Goal: Book appointment/travel/reservation

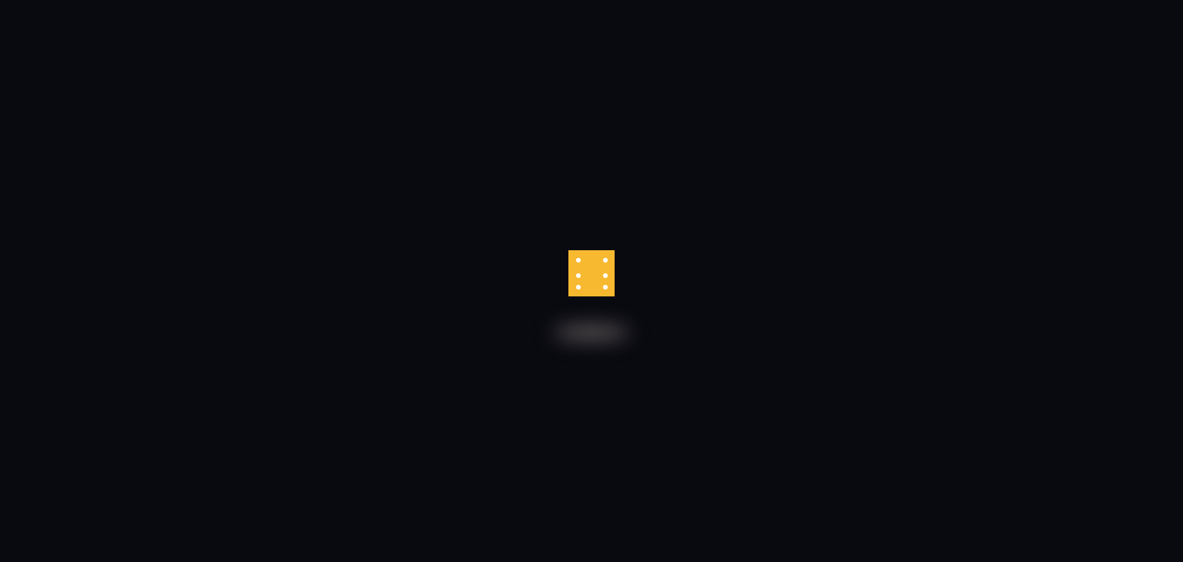
drag, startPoint x: 609, startPoint y: 279, endPoint x: 595, endPoint y: 280, distance: 13.9
click at [607, 280] on div at bounding box center [592, 273] width 46 height 46
drag, startPoint x: 592, startPoint y: 280, endPoint x: 582, endPoint y: 242, distance: 38.9
click at [575, 204] on div at bounding box center [591, 281] width 1183 height 562
drag, startPoint x: 564, startPoint y: 341, endPoint x: 583, endPoint y: 290, distance: 54.4
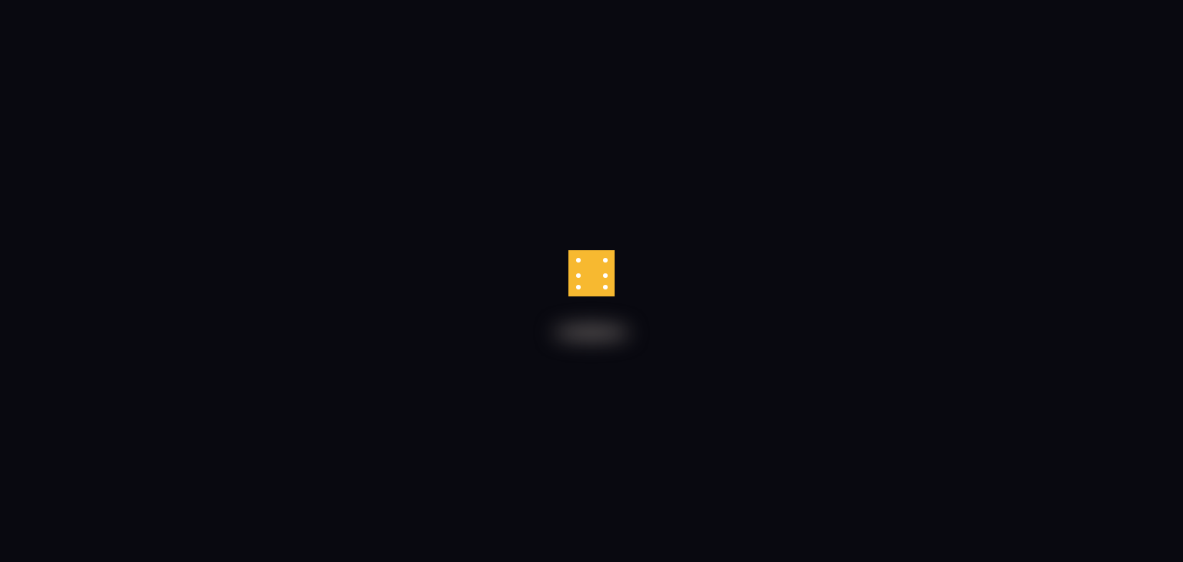
click at [579, 290] on div at bounding box center [591, 281] width 1183 height 562
click at [613, 293] on div at bounding box center [615, 274] width 4 height 50
click at [586, 250] on div at bounding box center [592, 250] width 46 height 0
click at [586, 0] on body at bounding box center [591, 0] width 1183 height 0
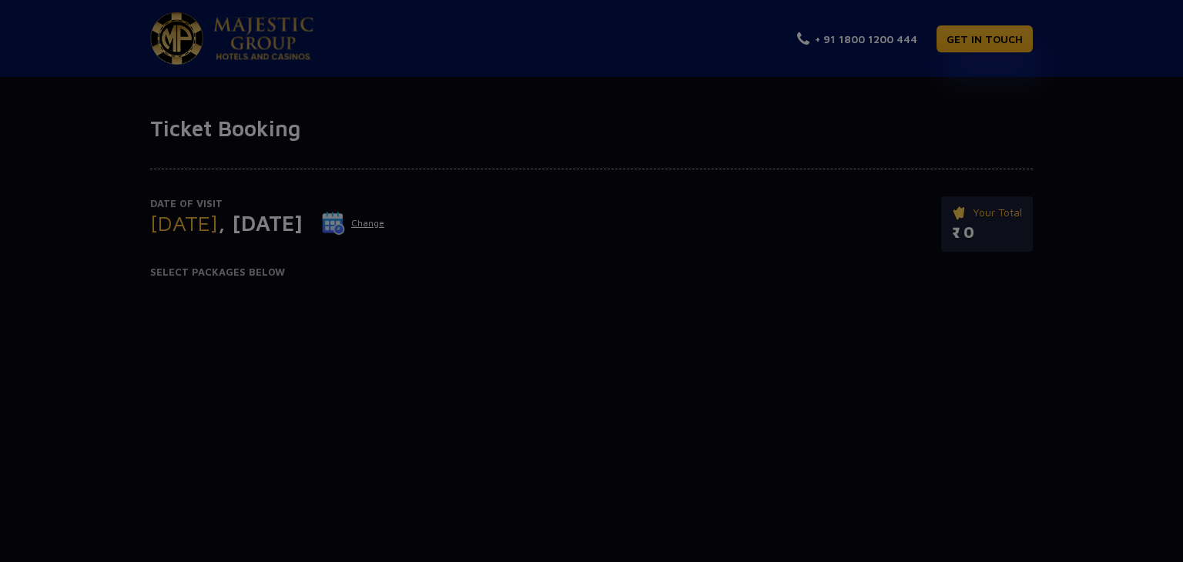
click at [586, 289] on div at bounding box center [591, 281] width 1183 height 562
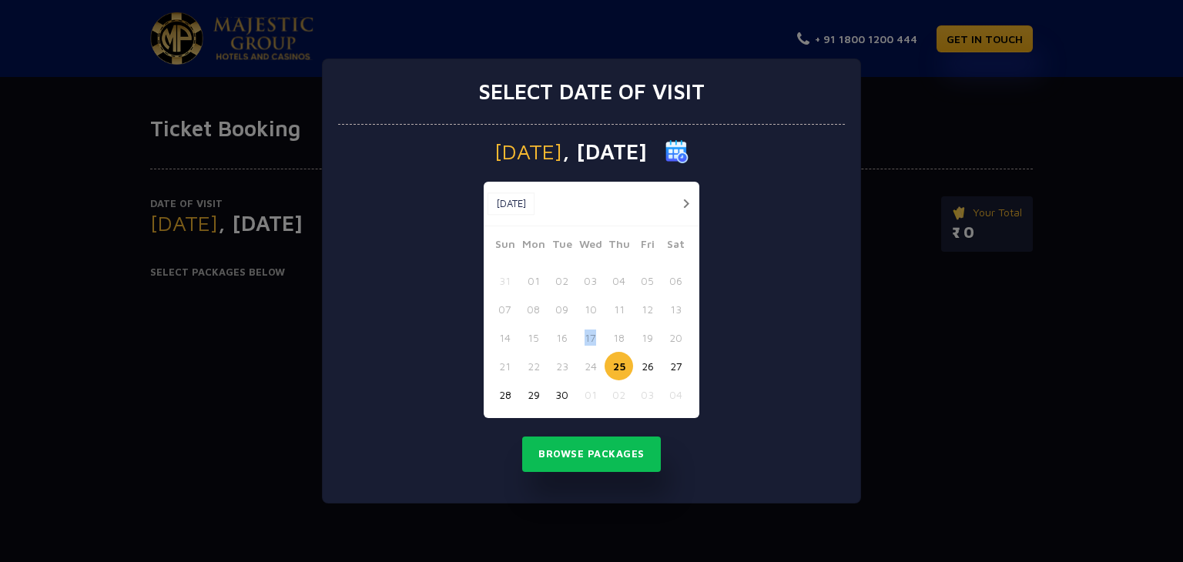
click at [586, 289] on div "[PERSON_NAME] Wed Thu Fri Sat 31 01 02 03 04 05 06 07 08 09 10 11 12 13 14 15 1…" at bounding box center [592, 327] width 216 height 183
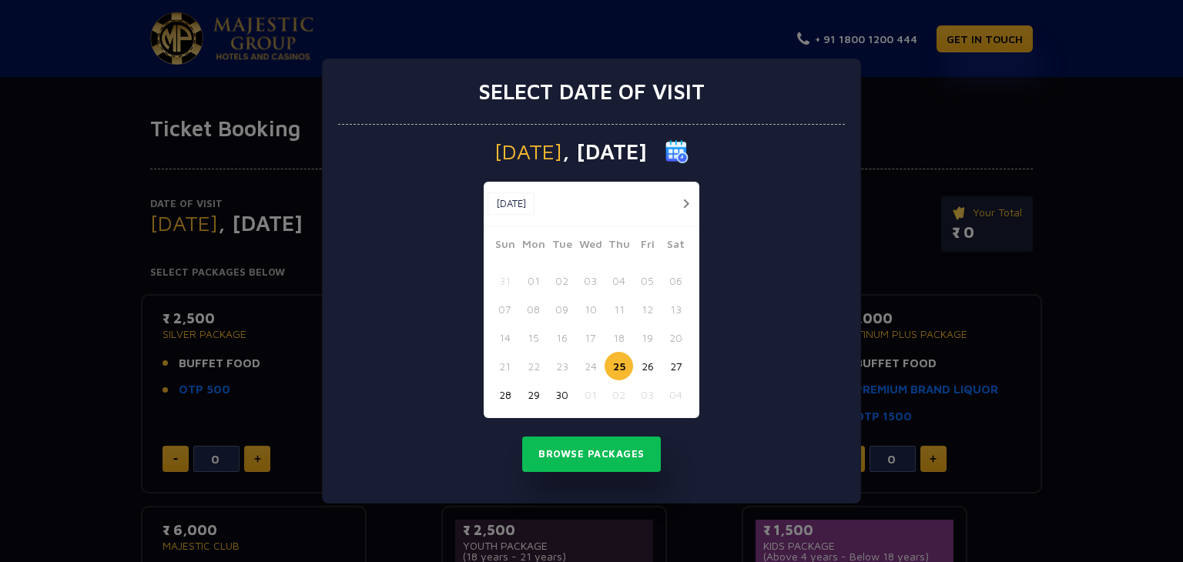
click at [952, 158] on div "Select date of visit [DATE] [DATE] [DATE] Sun Mon Tue Wed Thu Fri Sat 31 01 02 …" at bounding box center [591, 281] width 1183 height 562
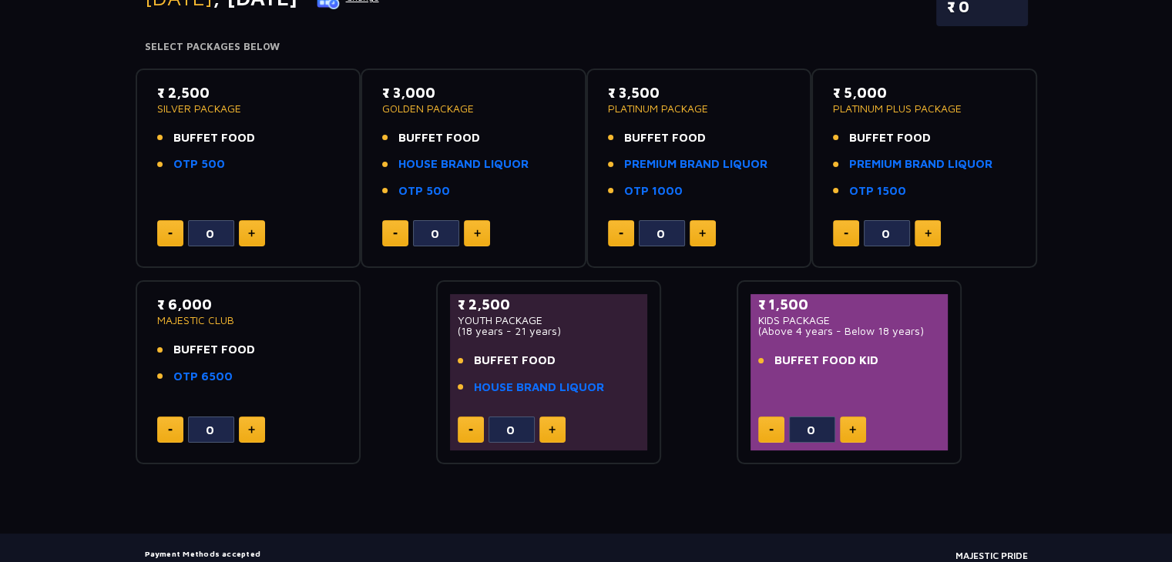
scroll to position [231, 0]
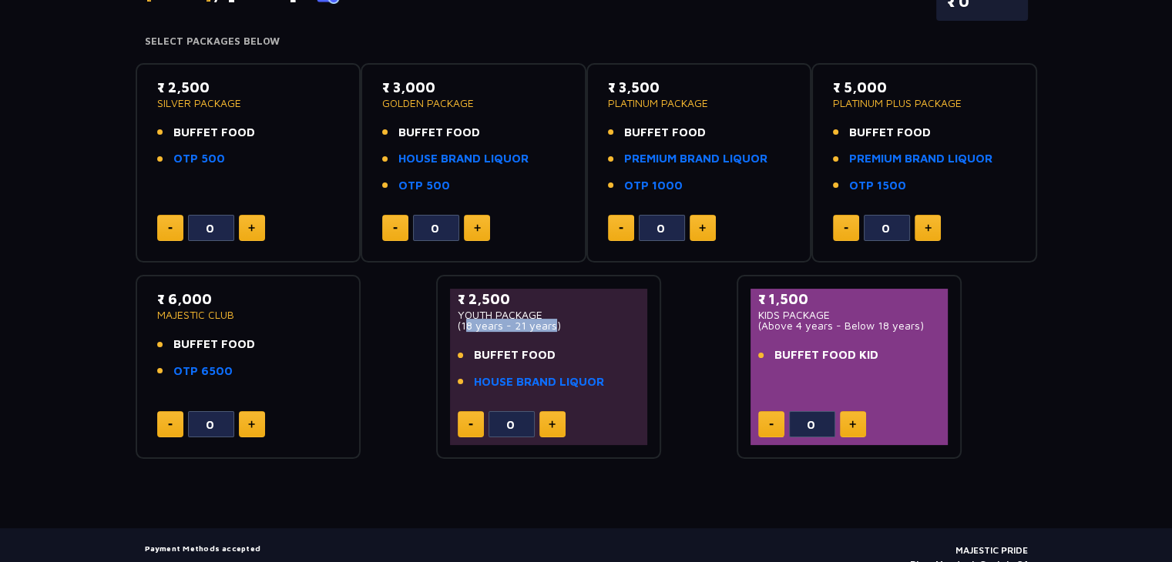
drag, startPoint x: 462, startPoint y: 327, endPoint x: 549, endPoint y: 324, distance: 87.9
click at [549, 324] on p "(18 years - 21 years)" at bounding box center [549, 326] width 183 height 11
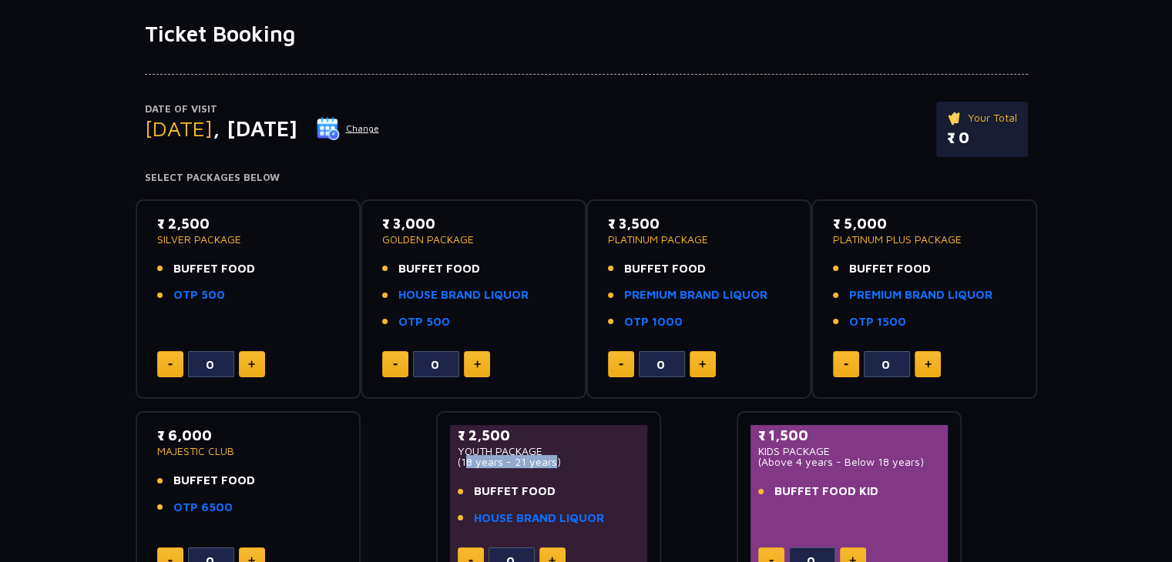
scroll to position [154, 0]
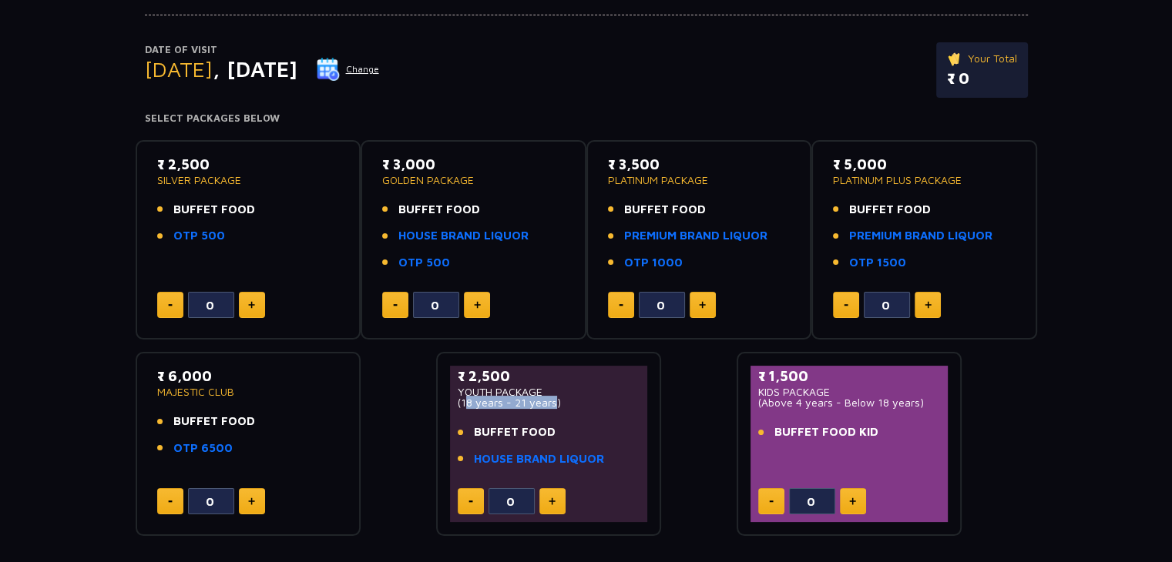
drag, startPoint x: 395, startPoint y: 260, endPoint x: 465, endPoint y: 267, distance: 69.6
click at [465, 267] on li "OTP 500" at bounding box center [473, 263] width 183 height 18
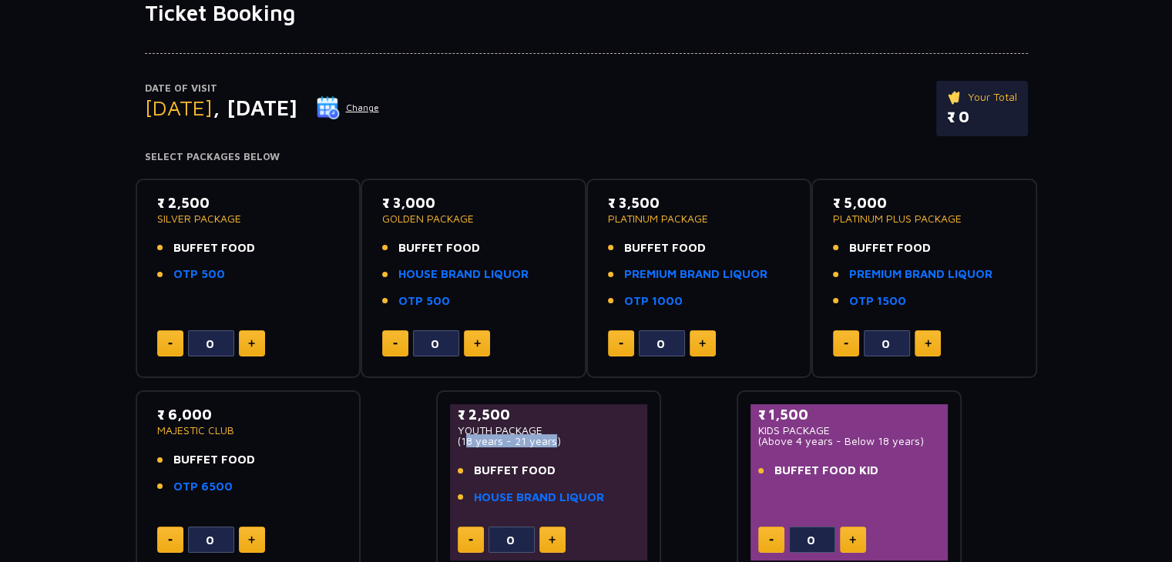
scroll to position [0, 0]
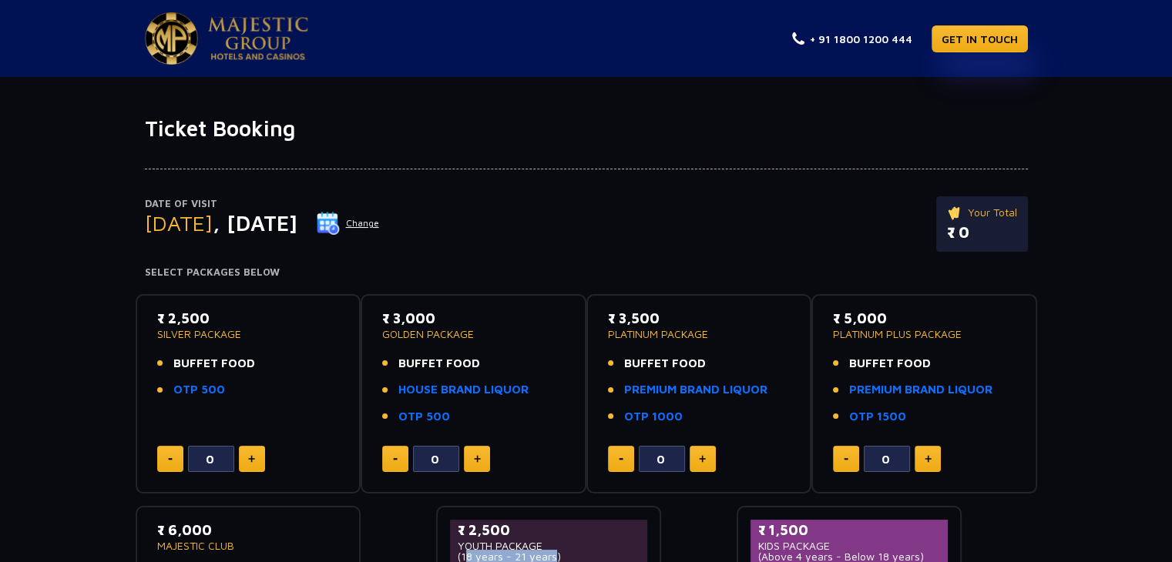
click at [249, 452] on button at bounding box center [252, 459] width 26 height 26
click at [253, 453] on button at bounding box center [252, 459] width 26 height 26
click at [170, 468] on button at bounding box center [170, 459] width 26 height 26
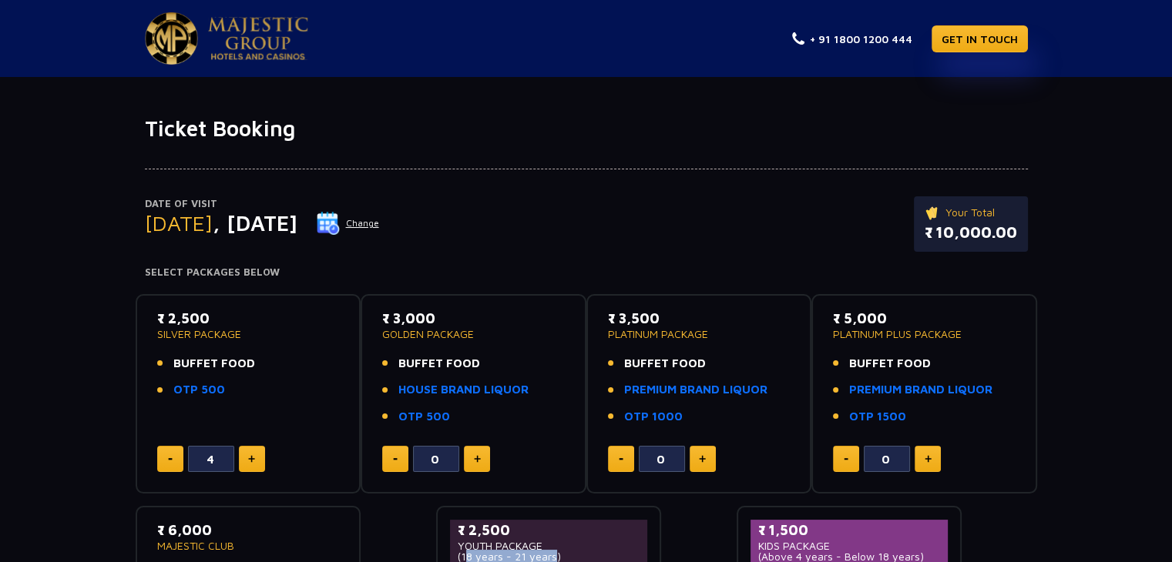
type input "3"
